Goal: Task Accomplishment & Management: Use online tool/utility

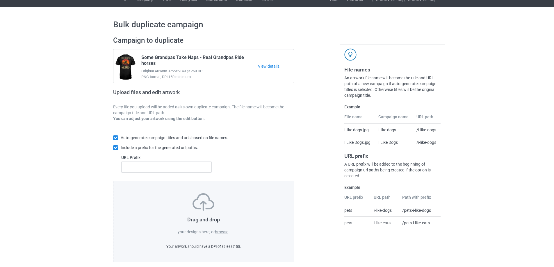
scroll to position [16, 0]
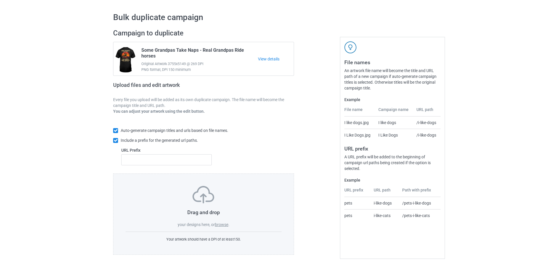
click at [223, 227] on label "browse" at bounding box center [221, 225] width 13 height 5
click at [0, 0] on input "browse" at bounding box center [0, 0] width 0 height 0
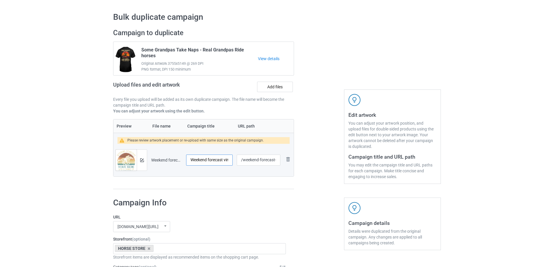
scroll to position [0, 9]
drag, startPoint x: 207, startPoint y: 161, endPoint x: 227, endPoint y: 160, distance: 19.5
click at [227, 160] on input "Weekend forecast vintage" at bounding box center [209, 160] width 47 height 11
click at [210, 161] on input "Weekend forecast vintage" at bounding box center [209, 160] width 47 height 11
drag, startPoint x: 215, startPoint y: 161, endPoint x: 240, endPoint y: 161, distance: 25.0
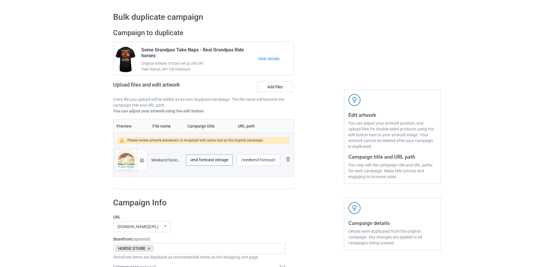
click at [239, 161] on tr "Preview and edit artwork Weekend forecast vintage.png Weekend forecast vintage …" at bounding box center [204, 160] width 180 height 33
type input "Weekend forecast - Horse Racing with a chance of drinking"
drag, startPoint x: 322, startPoint y: 148, endPoint x: 275, endPoint y: 164, distance: 50.0
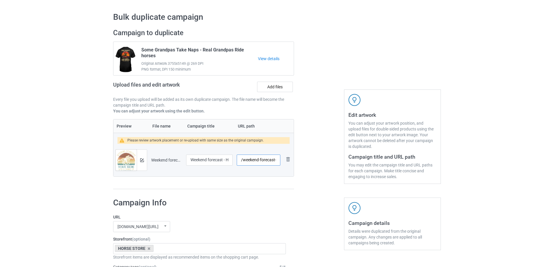
click at [275, 164] on input "/weekend-forecast-vintage" at bounding box center [259, 160] width 44 height 11
drag, startPoint x: 264, startPoint y: 161, endPoint x: 281, endPoint y: 161, distance: 16.6
click at [281, 161] on td "/weekend-forecast-vintage" at bounding box center [259, 160] width 48 height 33
click at [272, 161] on input "/weekend-forecast-vintage" at bounding box center [259, 160] width 44 height 11
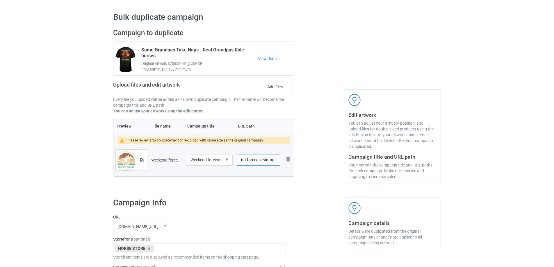
click at [272, 161] on input "/weekend-forecast-vintage" at bounding box center [259, 160] width 44 height 11
click at [244, 160] on input "/weekend-forecast" at bounding box center [259, 160] width 44 height 11
paste input "vintage"
type input "/vintage-weekend-forecast"
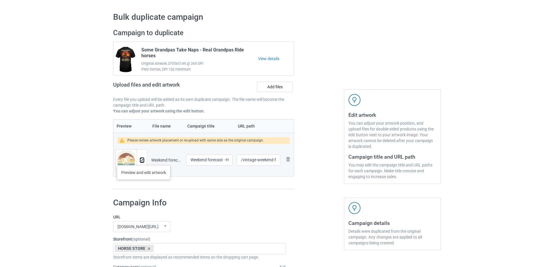
click at [144, 160] on img at bounding box center [142, 161] width 4 height 4
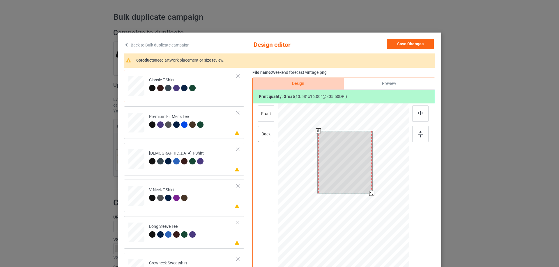
click at [372, 197] on div at bounding box center [343, 186] width 131 height 165
click at [212, 132] on td "Please review artwork placement Premium Fit Mens Tee" at bounding box center [193, 122] width 94 height 26
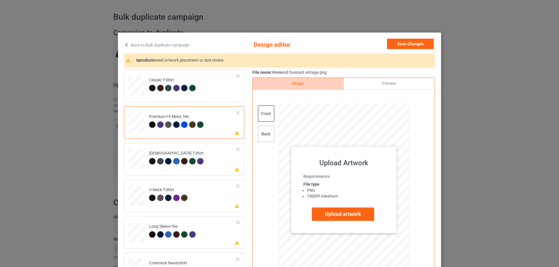
click at [265, 132] on div "back" at bounding box center [266, 134] width 16 height 16
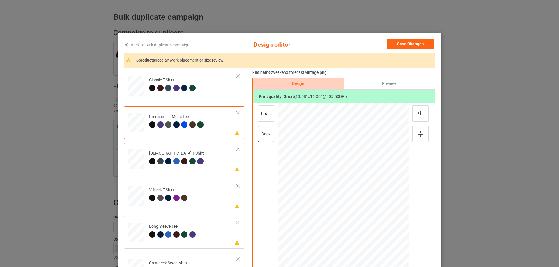
click at [222, 166] on td "Please review artwork placement [DEMOGRAPHIC_DATA] T-Shirt" at bounding box center [193, 159] width 94 height 26
click at [263, 134] on div "back" at bounding box center [266, 134] width 16 height 16
click at [266, 110] on div "front" at bounding box center [266, 114] width 16 height 16
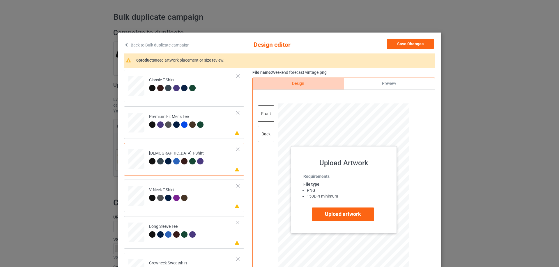
click at [264, 134] on div "back" at bounding box center [266, 134] width 16 height 16
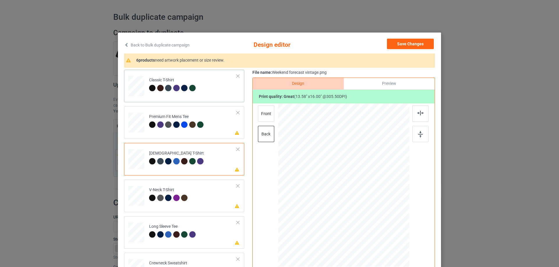
click at [210, 102] on div "Classic T-Shirt" at bounding box center [184, 86] width 120 height 33
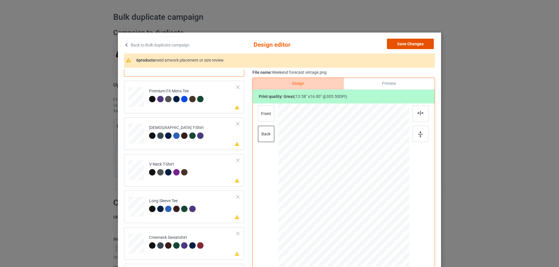
click at [414, 45] on button "Save Changes" at bounding box center [410, 44] width 47 height 10
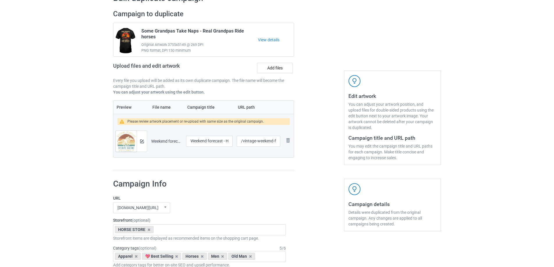
scroll to position [113, 0]
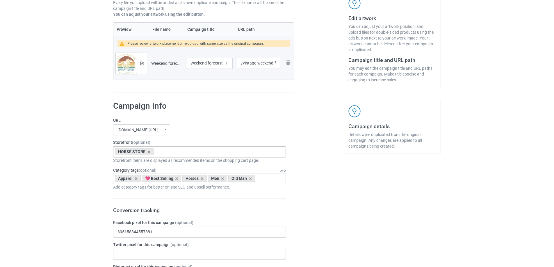
click at [169, 154] on div "HORSE STORE Horse Racing Cat Special Offer CAMPING STORE GARDEN STORE Animals H…" at bounding box center [199, 152] width 173 height 11
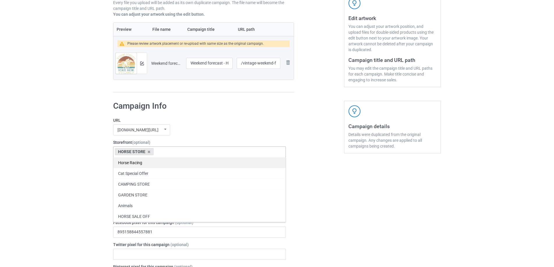
click at [139, 163] on div "Horse Racing" at bounding box center [200, 162] width 172 height 11
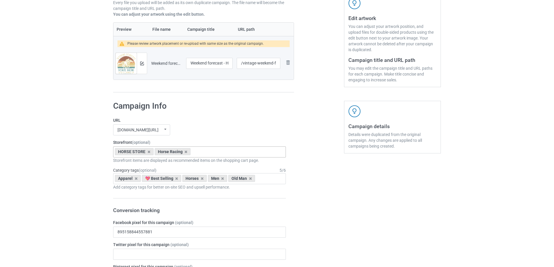
click at [203, 179] on icon at bounding box center [202, 179] width 3 height 4
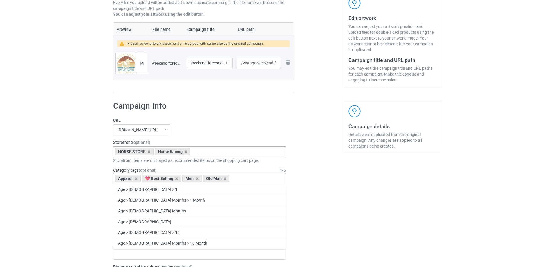
click at [241, 178] on div "Apparel 💖 Best Selling Men Old Man Age > [DEMOGRAPHIC_DATA] > 1 Age > [DEMOGRAP…" at bounding box center [199, 178] width 173 height 11
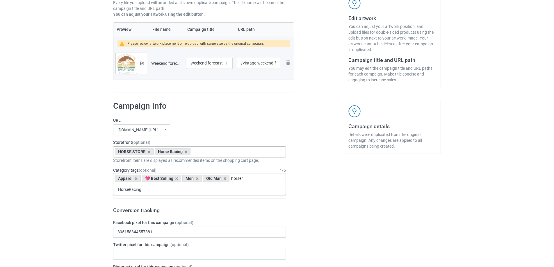
type input "horser"
drag, startPoint x: 310, startPoint y: 182, endPoint x: 254, endPoint y: 190, distance: 57.3
click at [254, 190] on div "Add category tags for better on-site SEO and upsell performance." at bounding box center [199, 188] width 173 height 6
click at [254, 180] on div "Apparel 💖 Best Selling Men Old Man horser HorseRacing 1 1 Month 1-12 Months 1-1…" at bounding box center [199, 178] width 173 height 11
click at [238, 191] on div "HorseRacing" at bounding box center [200, 189] width 172 height 11
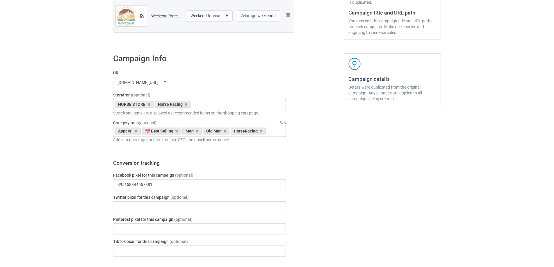
scroll to position [162, 0]
click at [149, 103] on icon at bounding box center [149, 104] width 3 height 4
click at [197, 86] on div "[DOMAIN_NAME][URL] undefined/ [DOMAIN_NAME][URL] [DOMAIN_NAME][URL] [DOMAIN_NAM…" at bounding box center [199, 81] width 173 height 11
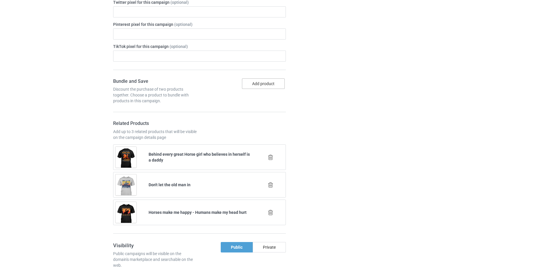
click at [262, 87] on button "Add product" at bounding box center [263, 84] width 43 height 10
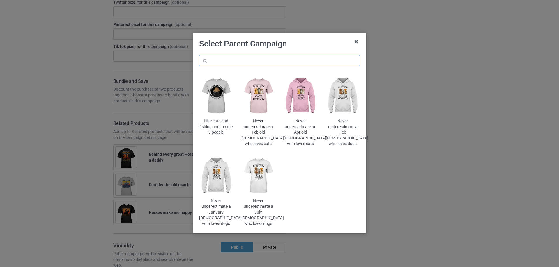
click at [283, 63] on input "text" at bounding box center [279, 60] width 161 height 11
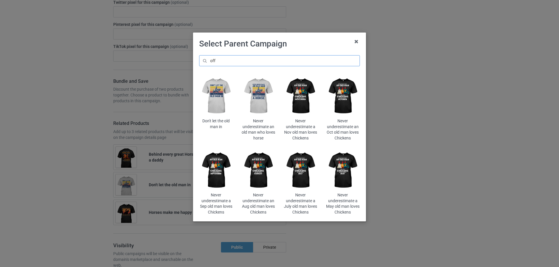
type input "off"
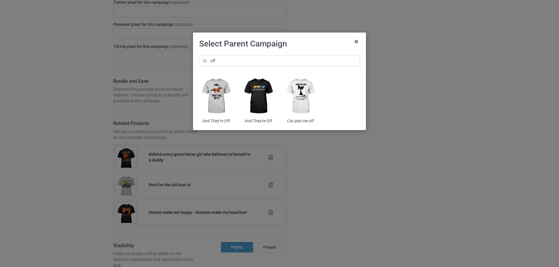
click at [260, 94] on img at bounding box center [258, 96] width 34 height 42
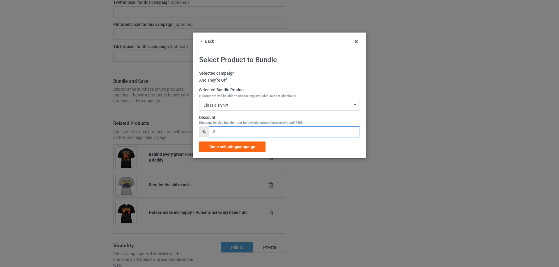
click at [214, 133] on input "5" at bounding box center [284, 132] width 151 height 11
type input "15"
click at [229, 143] on div "Done selecting campaign" at bounding box center [232, 147] width 66 height 10
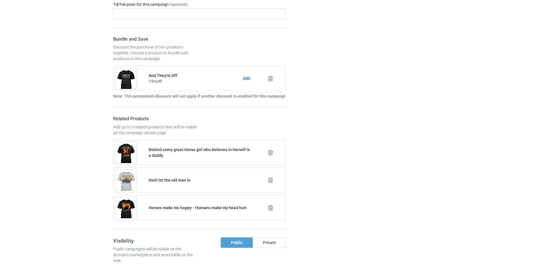
scroll to position [453, 0]
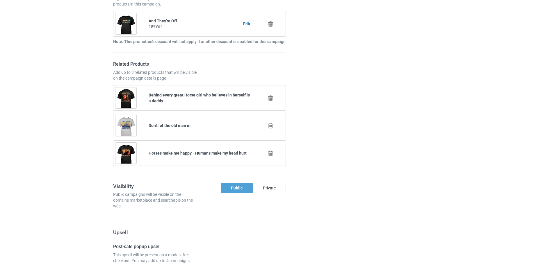
click at [270, 98] on icon at bounding box center [270, 98] width 7 height 6
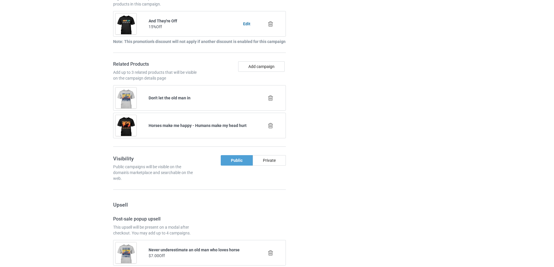
click at [272, 96] on icon at bounding box center [270, 98] width 7 height 6
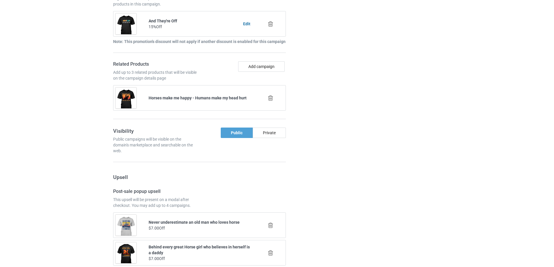
click at [270, 99] on icon at bounding box center [270, 98] width 7 height 6
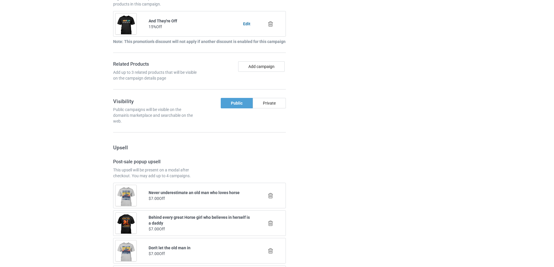
drag, startPoint x: 335, startPoint y: 99, endPoint x: 338, endPoint y: 99, distance: 2.9
click at [337, 99] on div at bounding box center [319, 169] width 42 height 825
click at [267, 66] on button "Add campaign" at bounding box center [261, 66] width 47 height 10
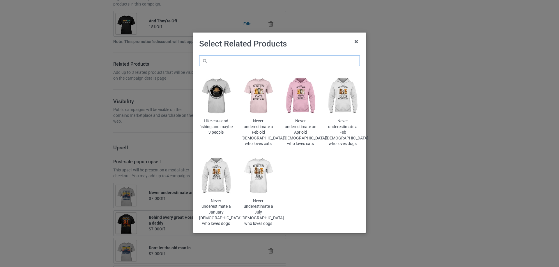
click at [276, 58] on input "text" at bounding box center [279, 60] width 161 height 11
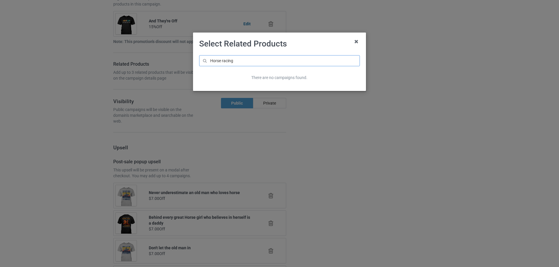
type input "Horse racing"
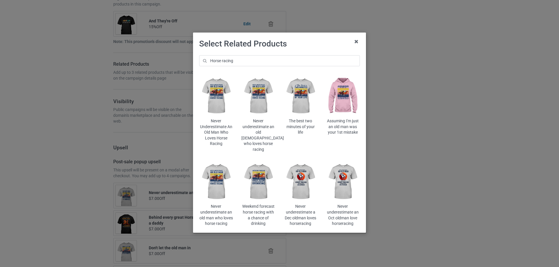
click at [214, 102] on img at bounding box center [216, 96] width 34 height 42
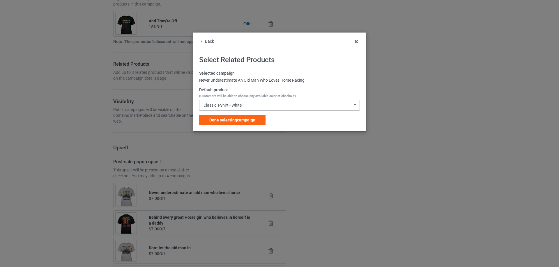
click at [241, 107] on div "Classic T-Shirt - White" at bounding box center [222, 105] width 38 height 4
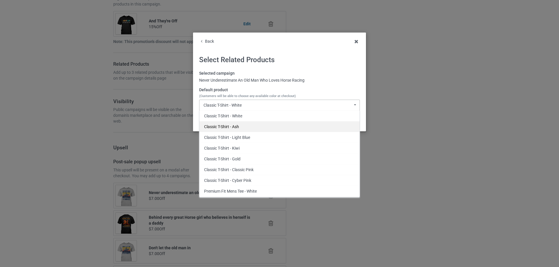
click at [242, 125] on div "Classic T-Shirt - Ash" at bounding box center [279, 126] width 160 height 11
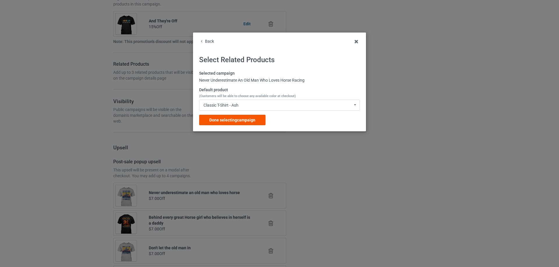
click at [242, 119] on span "Done selecting campaign" at bounding box center [232, 120] width 46 height 5
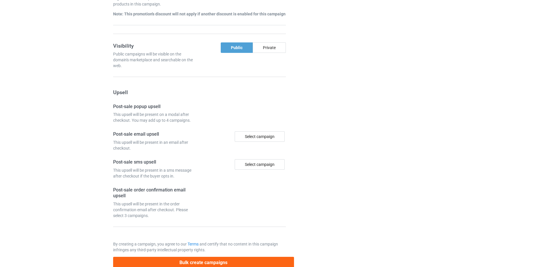
click at [324, 125] on div at bounding box center [319, 15] width 42 height 516
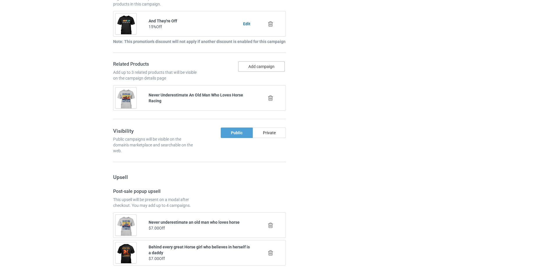
click at [264, 67] on button "Add campaign" at bounding box center [261, 66] width 47 height 10
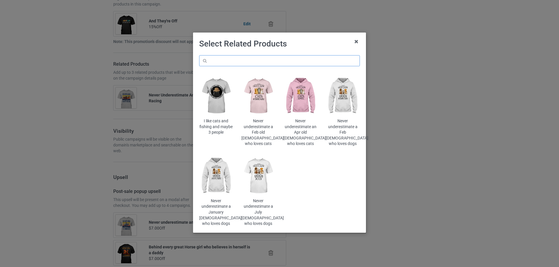
click at [271, 62] on input "text" at bounding box center [279, 60] width 161 height 11
type input "P"
type input "RACING"
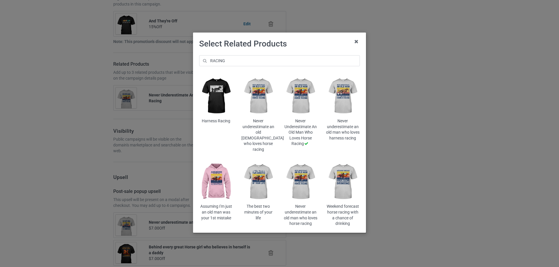
click at [217, 98] on img at bounding box center [216, 96] width 34 height 42
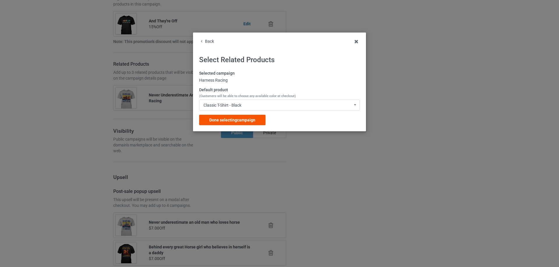
click at [238, 122] on span "Done selecting campaign" at bounding box center [232, 120] width 46 height 5
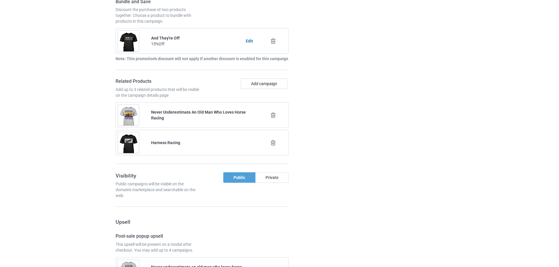
scroll to position [485, 0]
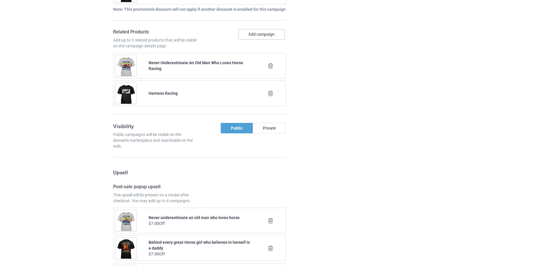
click at [266, 37] on button "Add campaign" at bounding box center [261, 34] width 47 height 10
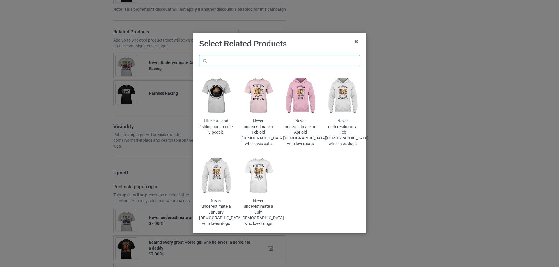
click at [258, 59] on input "text" at bounding box center [279, 60] width 161 height 11
type input "h"
type input "2 minutes"
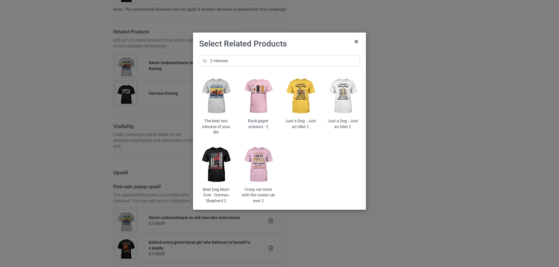
click at [217, 98] on img at bounding box center [216, 96] width 34 height 42
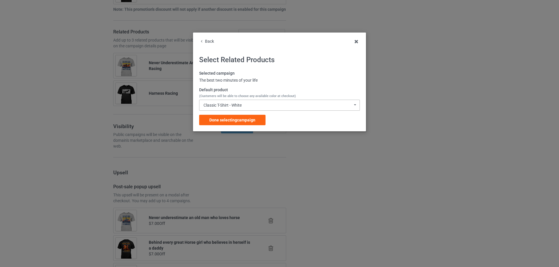
click at [246, 106] on div "Classic T-Shirt - White Classic T-Shirt - White Classic T-Shirt - Ash Classic T…" at bounding box center [279, 105] width 161 height 11
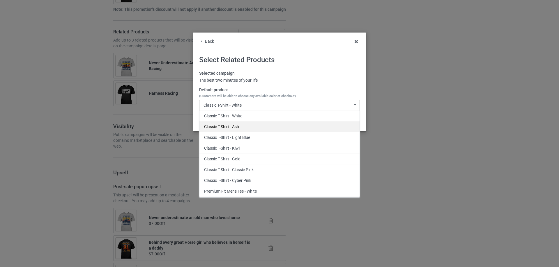
click at [242, 127] on div "Classic T-Shirt - Ash" at bounding box center [279, 126] width 160 height 11
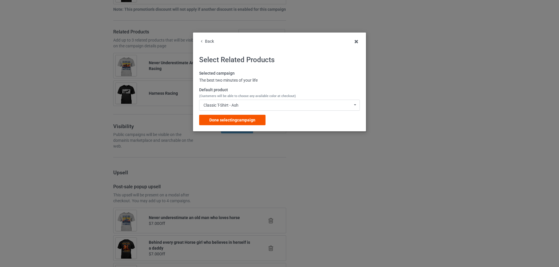
click at [244, 118] on span "Done selecting campaign" at bounding box center [232, 120] width 46 height 5
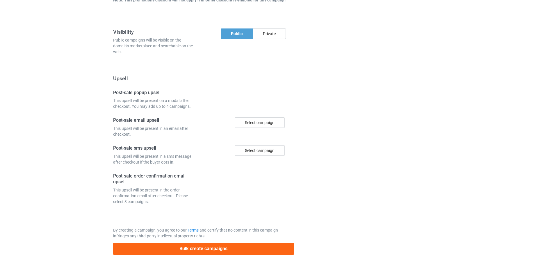
click at [321, 124] on div at bounding box center [319, 1] width 42 height 516
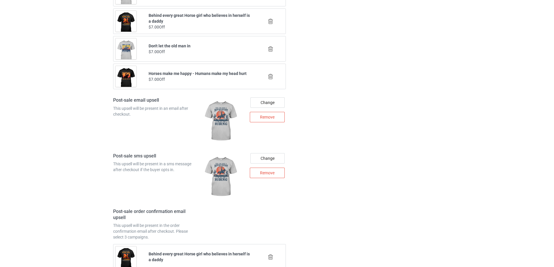
scroll to position [861, 0]
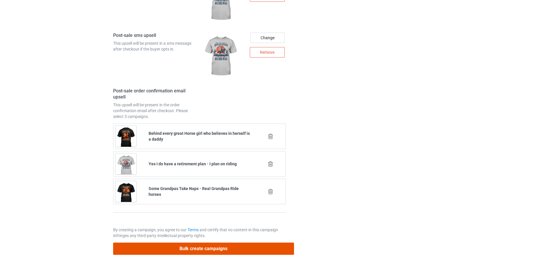
click at [201, 246] on button "Bulk create campaigns" at bounding box center [203, 249] width 181 height 12
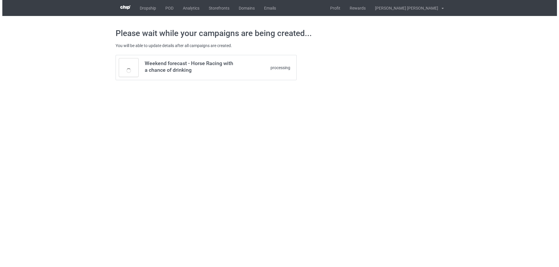
scroll to position [0, 0]
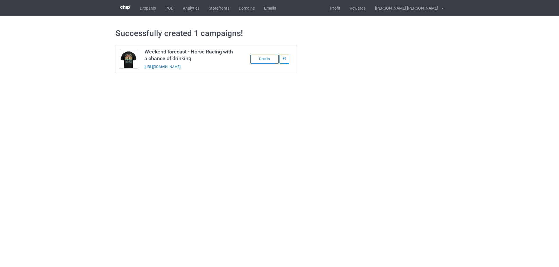
click at [353, 84] on div "Successfully created 1 campaigns! Weekend forecast - Horse Racing with a chance…" at bounding box center [280, 51] width 328 height 70
click at [261, 59] on div "Details" at bounding box center [264, 59] width 28 height 9
